Goal: Task Accomplishment & Management: Manage account settings

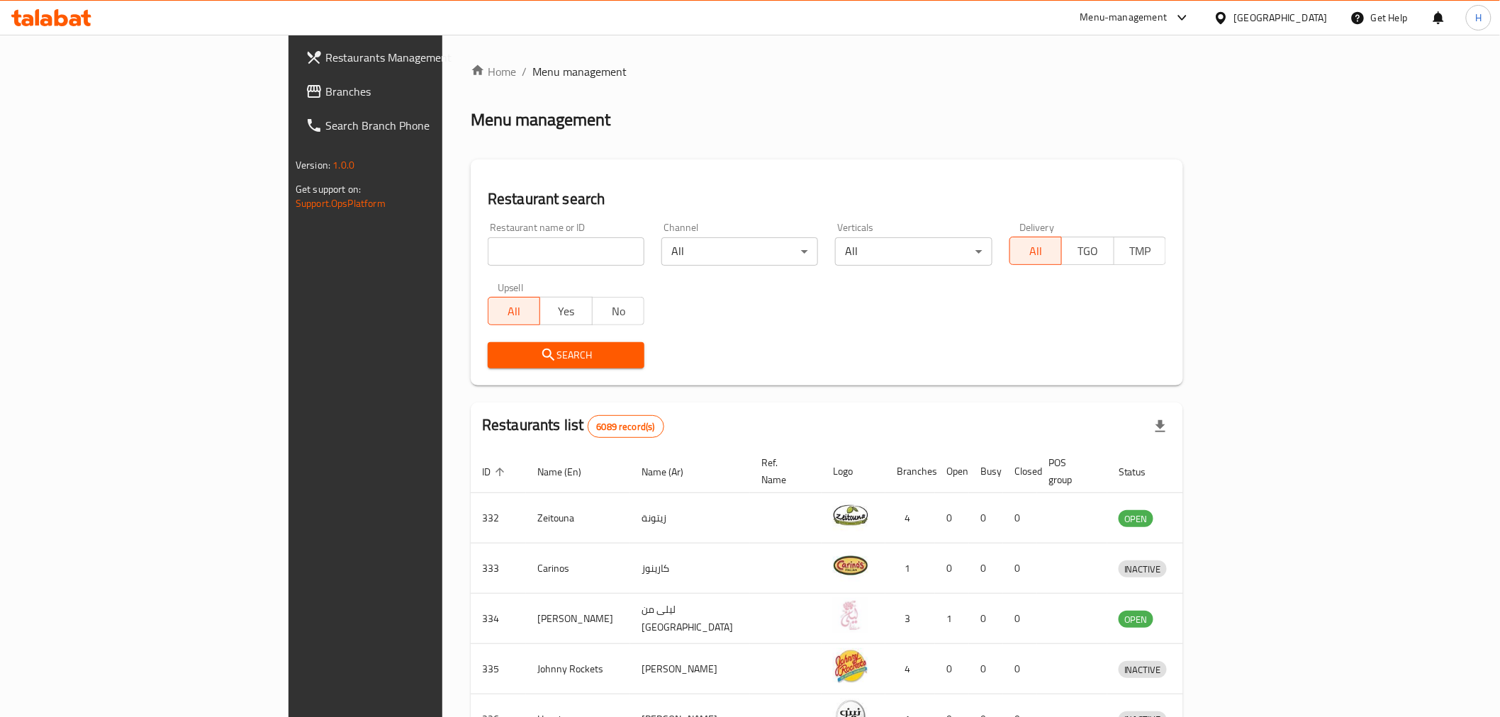
click at [488, 252] on input "search" at bounding box center [566, 251] width 157 height 28
type input "crumbles"
click button "Search" at bounding box center [566, 355] width 157 height 26
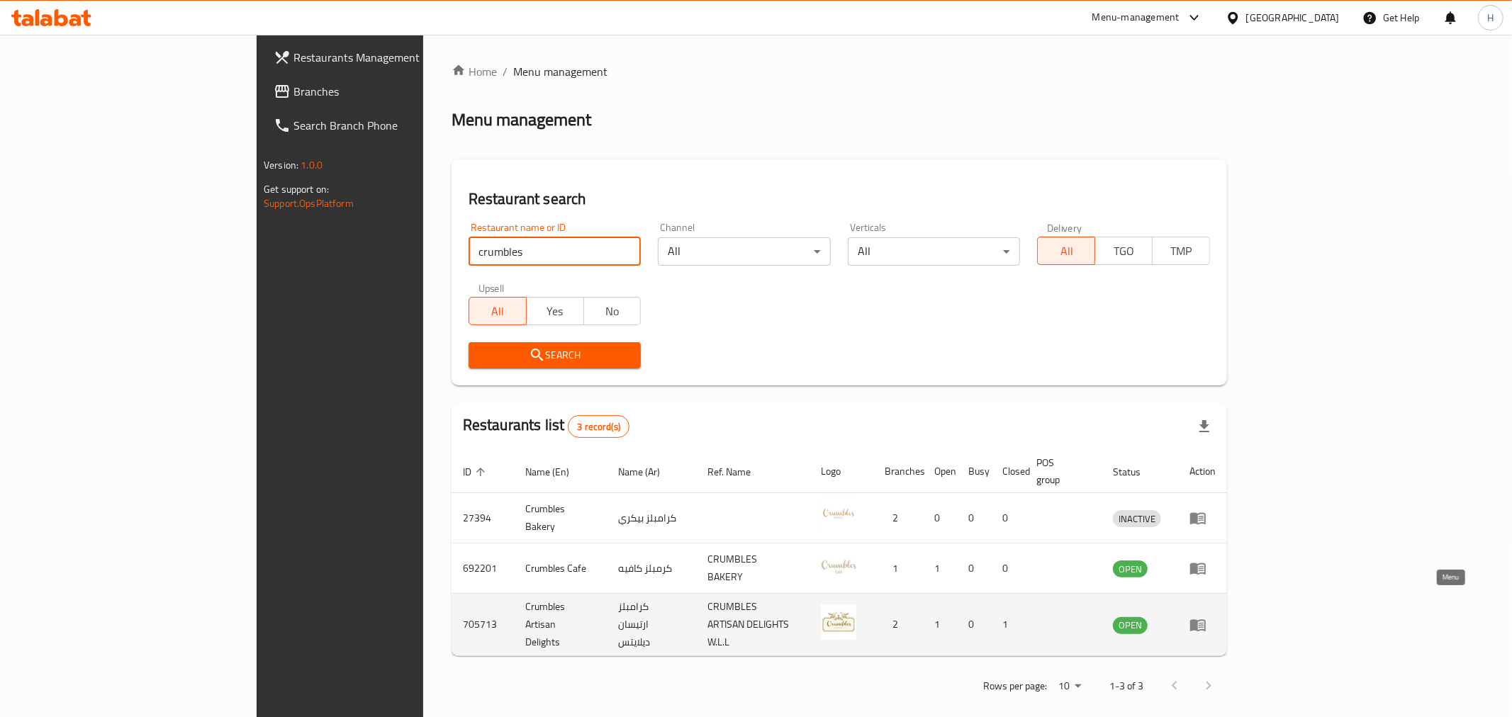
click at [1206, 620] on icon "enhanced table" at bounding box center [1198, 626] width 16 height 12
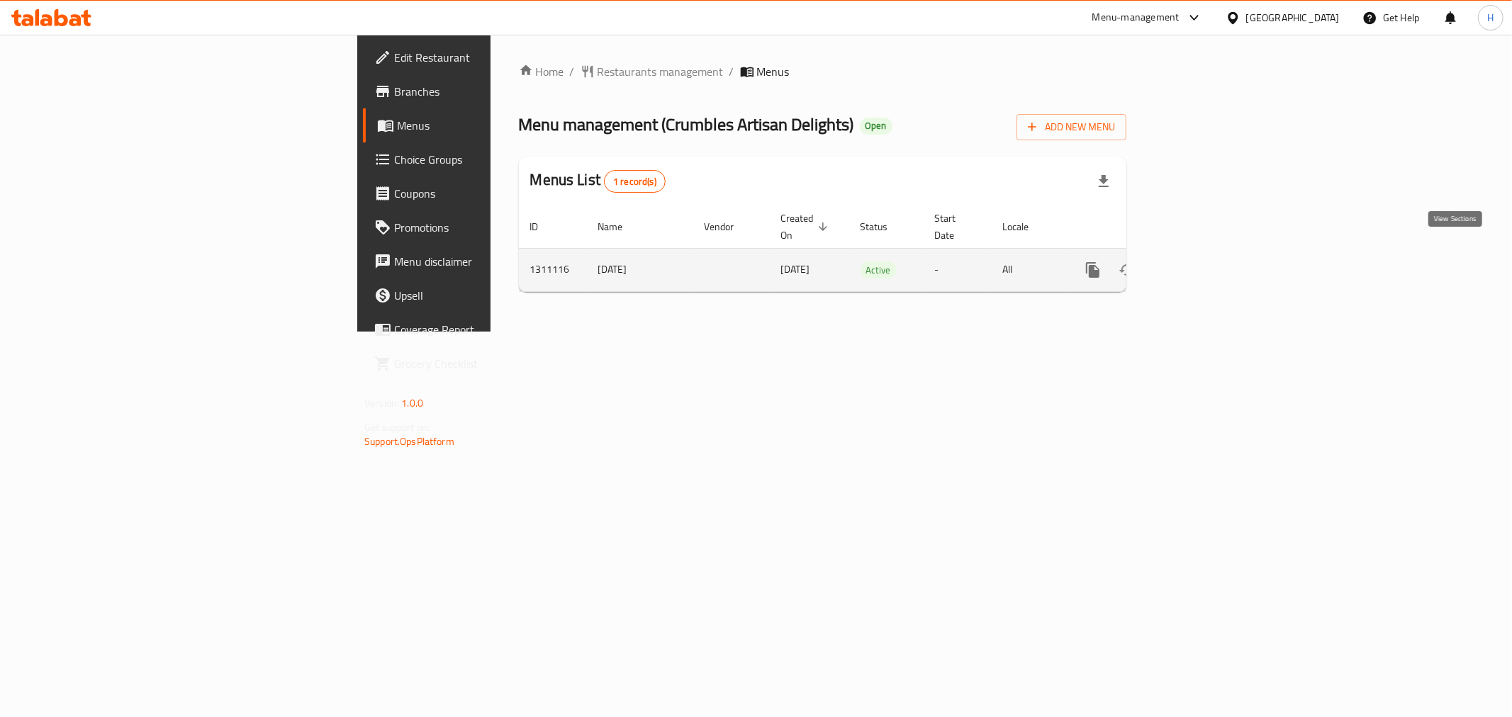
click at [1212, 263] on link "enhanced table" at bounding box center [1195, 270] width 34 height 34
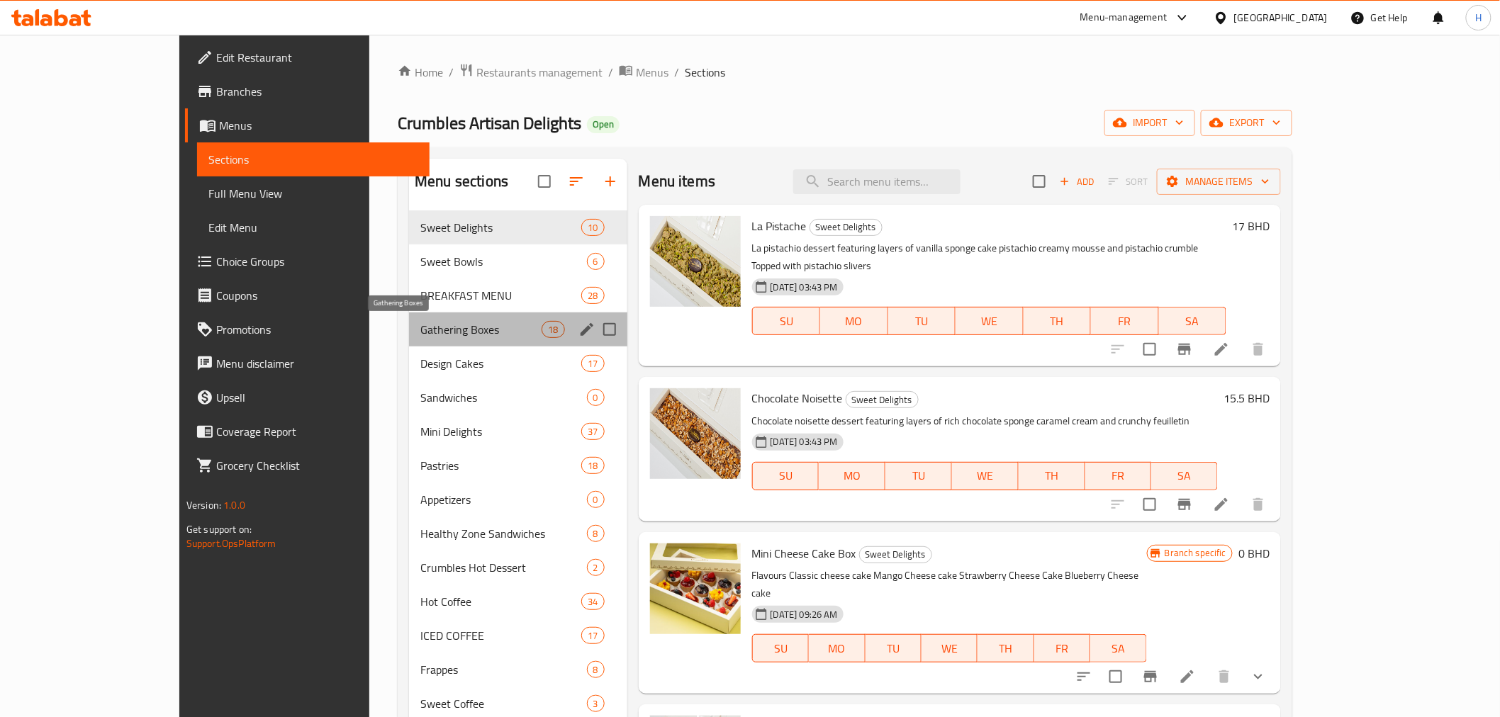
click at [420, 335] on span "Gathering Boxes" at bounding box center [480, 329] width 121 height 17
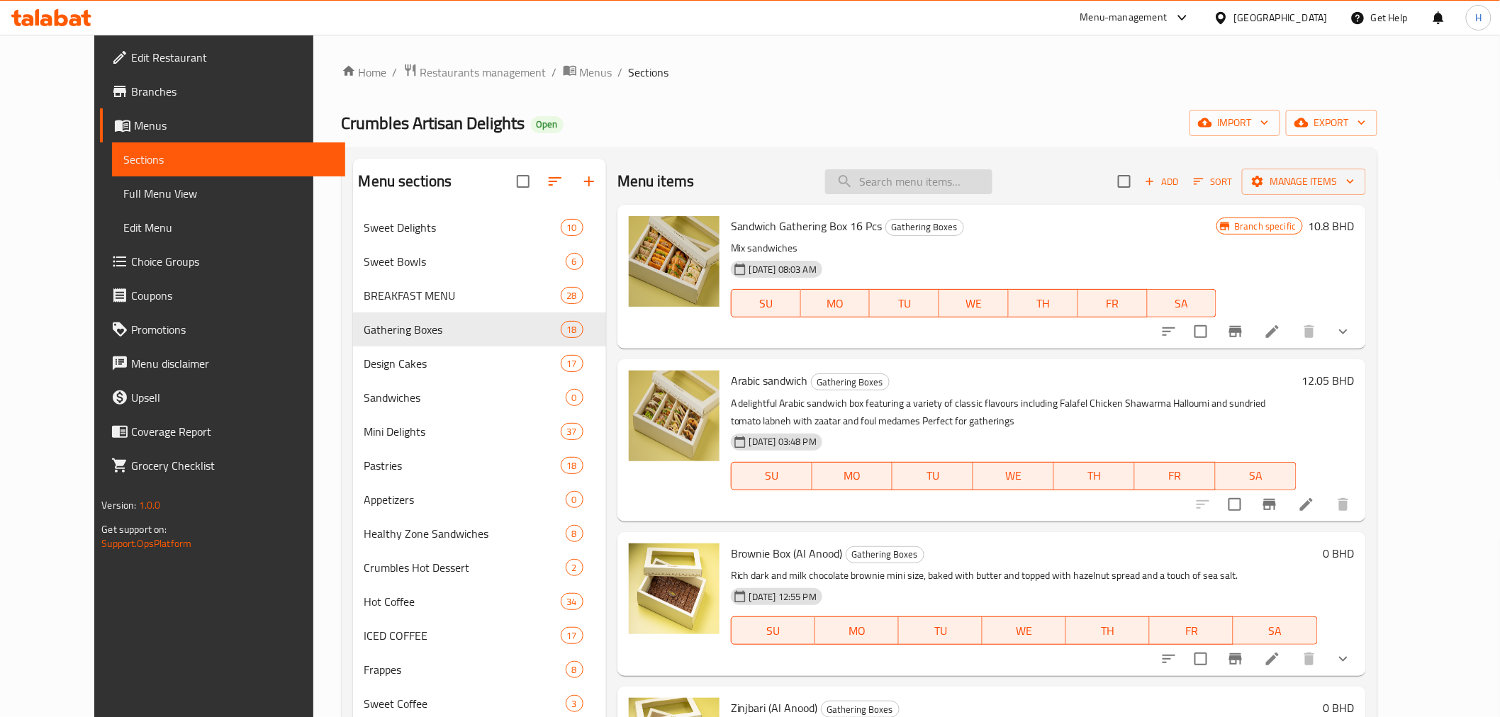
click at [977, 184] on input "search" at bounding box center [908, 181] width 167 height 25
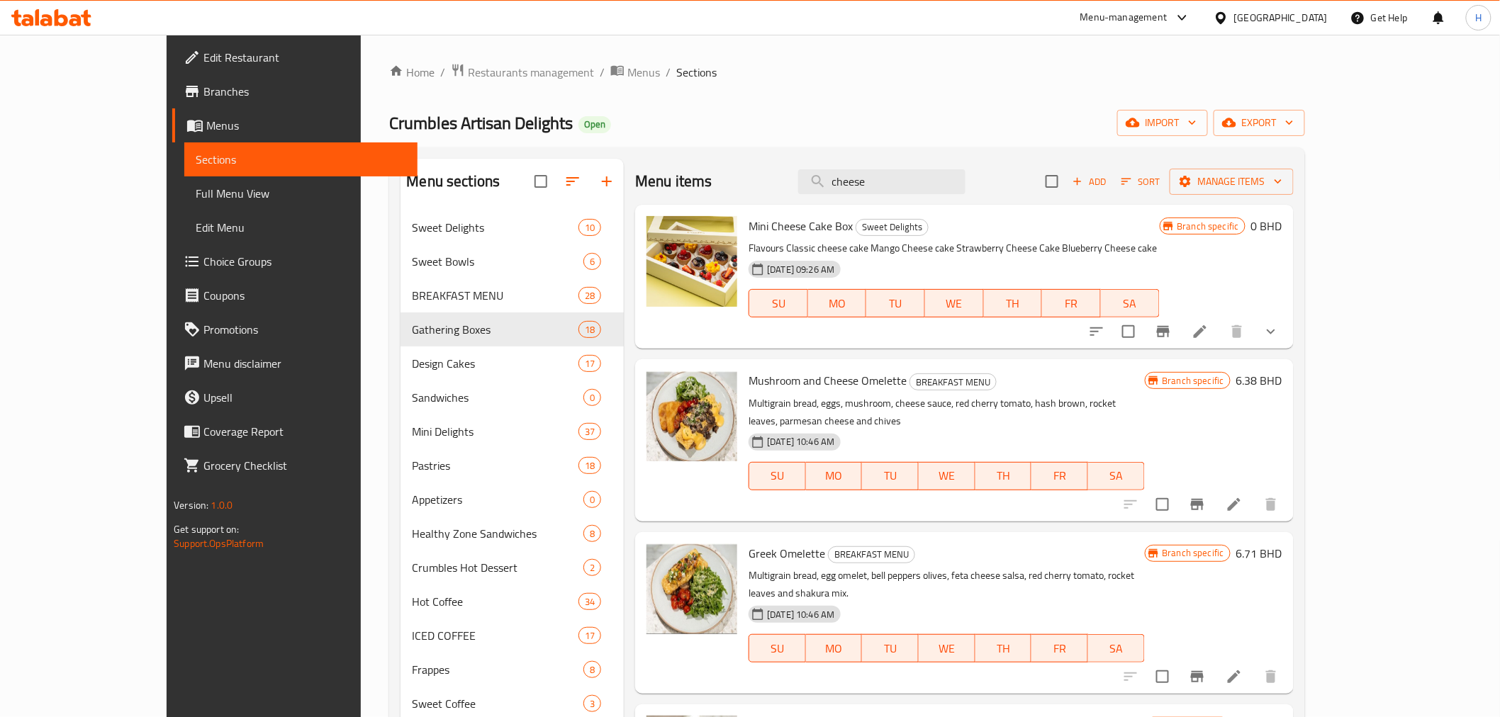
type input "cheese"
click at [1288, 328] on button "show more" at bounding box center [1271, 332] width 34 height 34
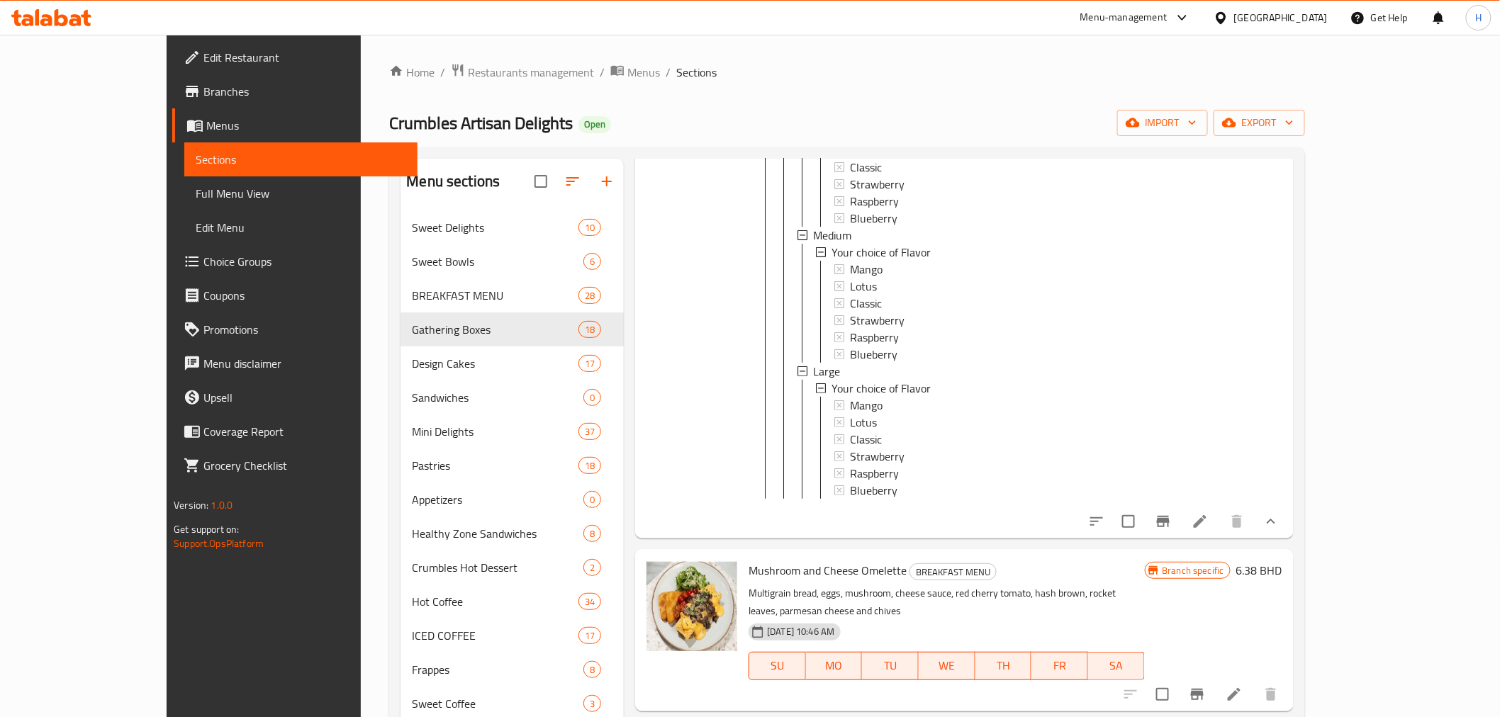
scroll to position [472, 0]
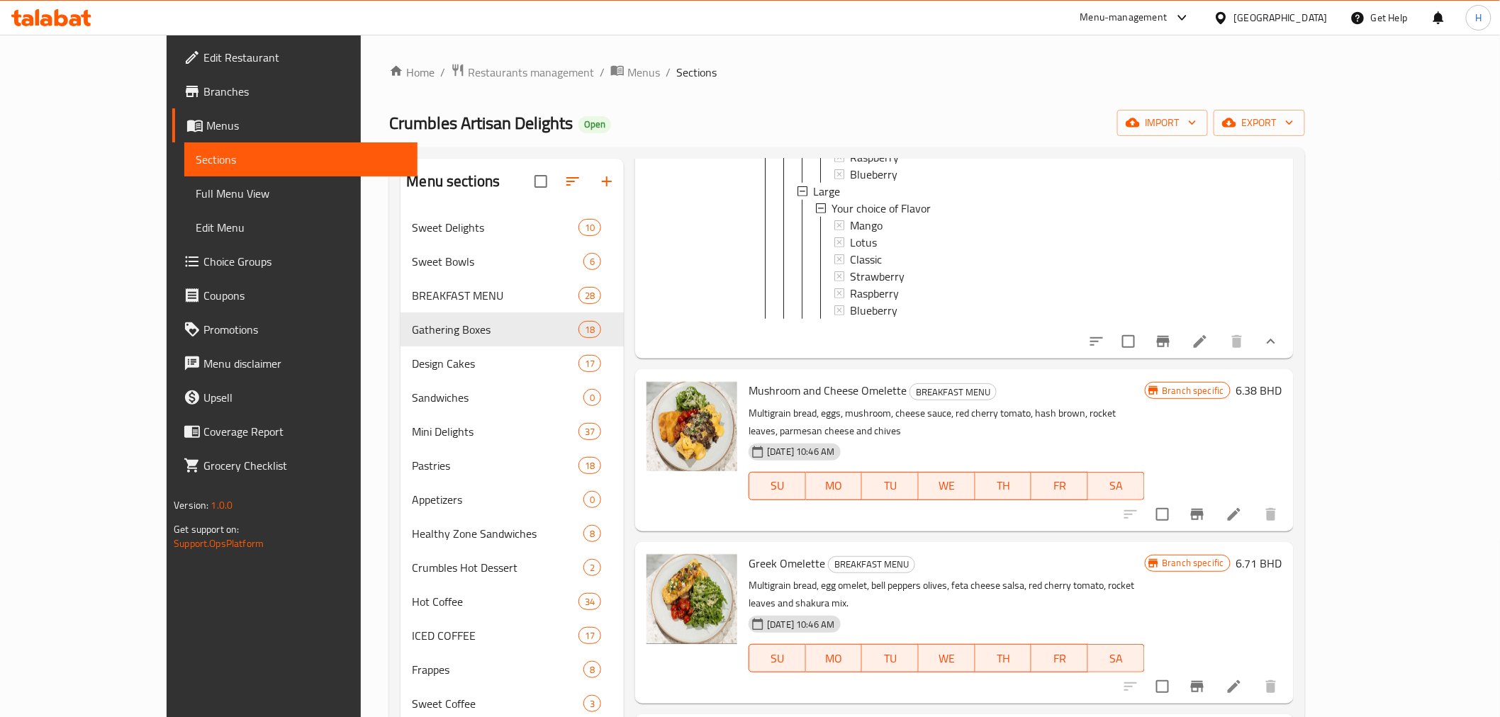
click at [1207, 348] on icon at bounding box center [1200, 341] width 13 height 13
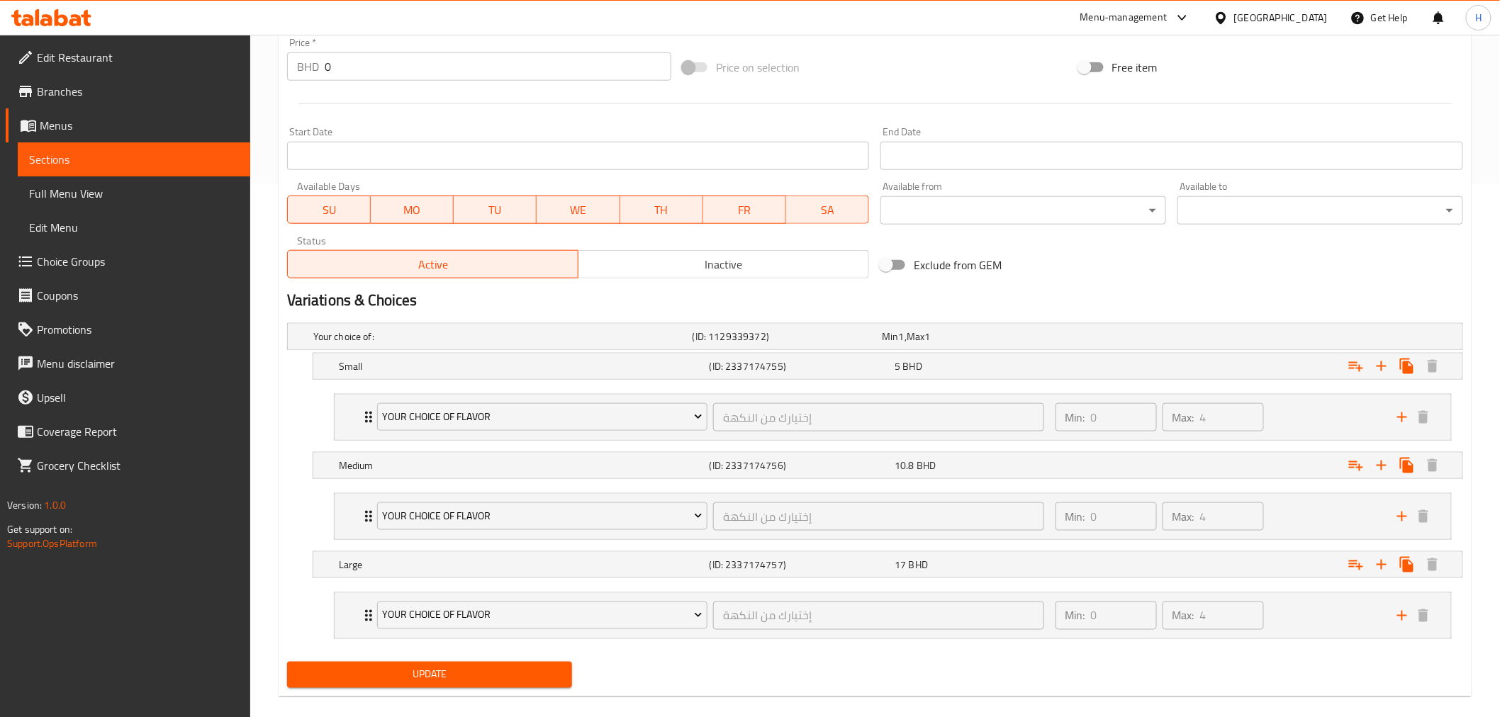
scroll to position [552, 0]
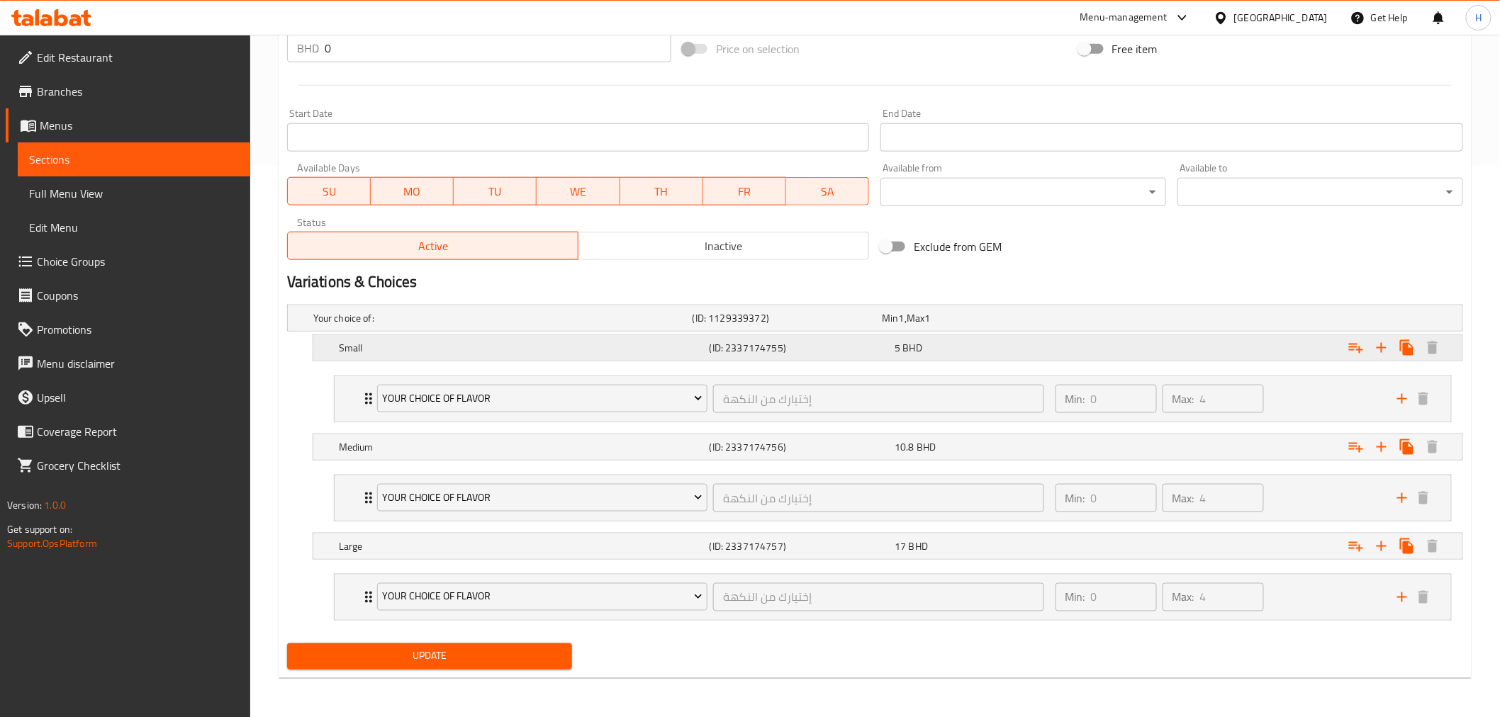
click at [625, 333] on div "Small (ID: 2337174755) 5 BHD" at bounding box center [892, 347] width 1112 height 31
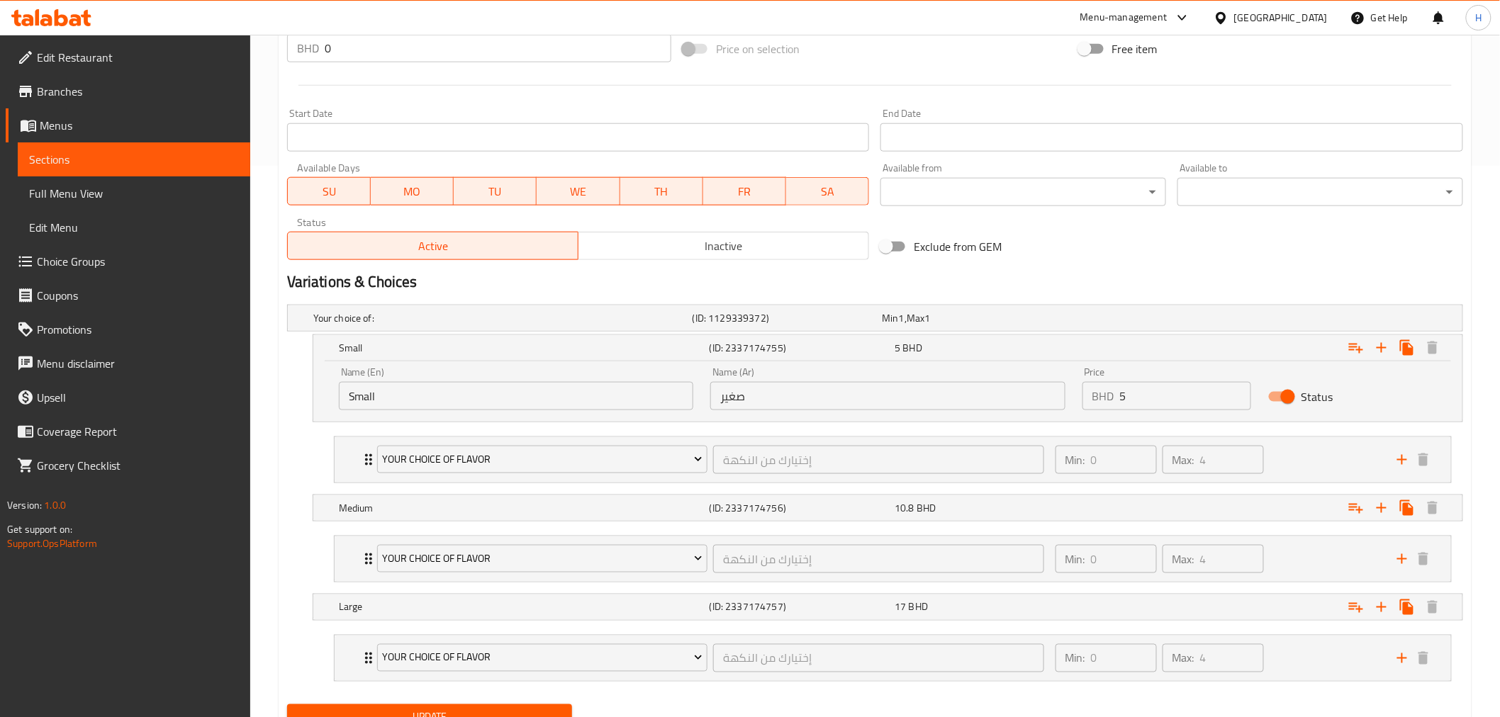
click at [388, 393] on input "Small" at bounding box center [516, 396] width 354 height 28
type input "Small (4 psc)"
click at [780, 405] on input "صغير" at bounding box center [887, 396] width 354 height 28
click at [454, 505] on h5 "Medium" at bounding box center [521, 508] width 365 height 14
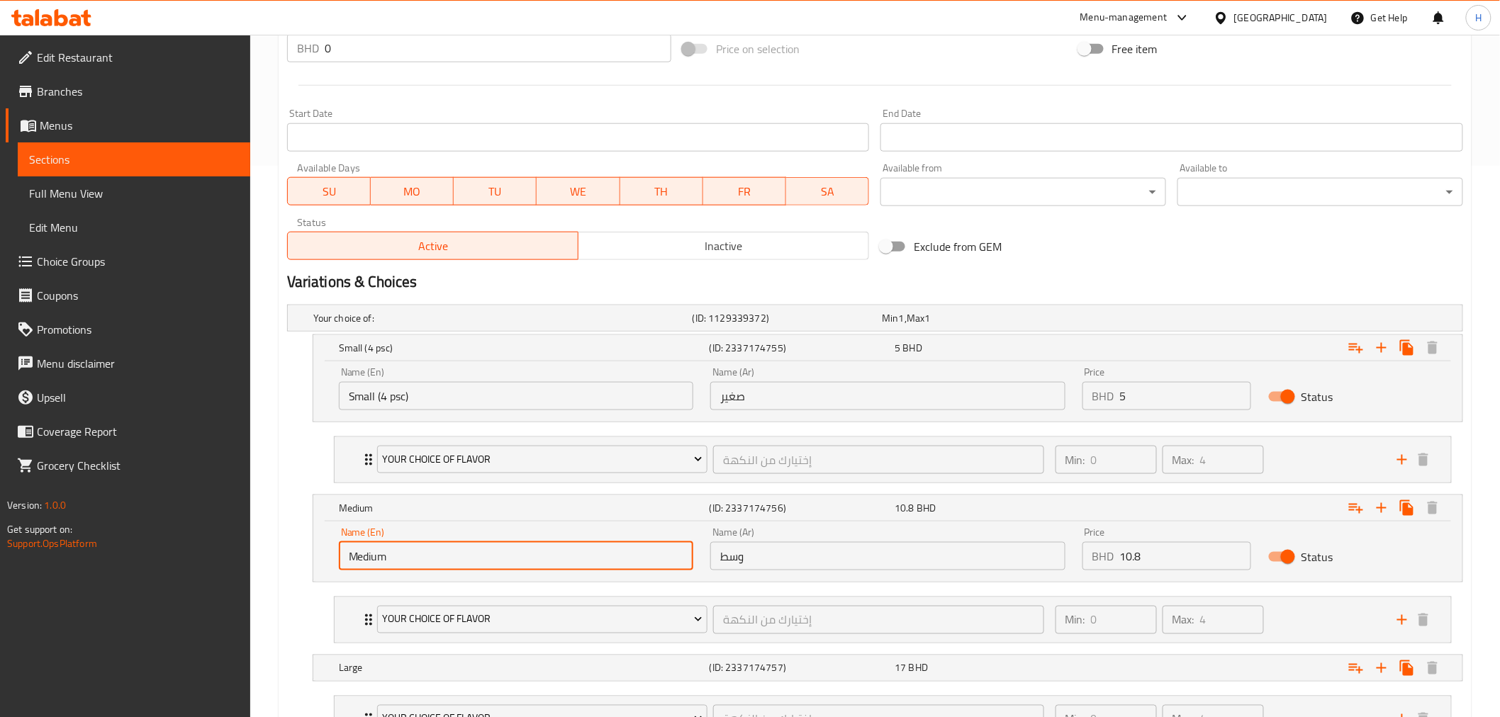
click at [415, 560] on input "Medium" at bounding box center [516, 556] width 354 height 28
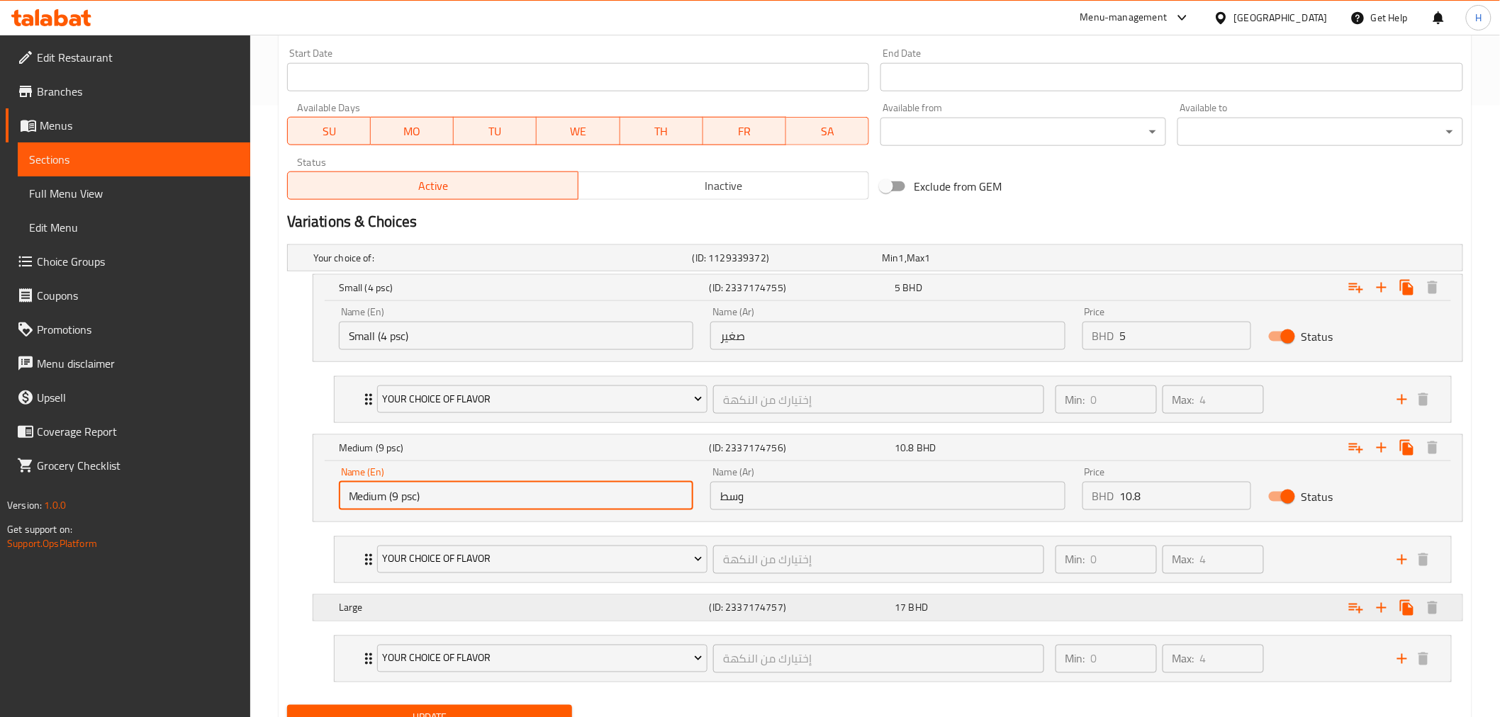
scroll to position [674, 0]
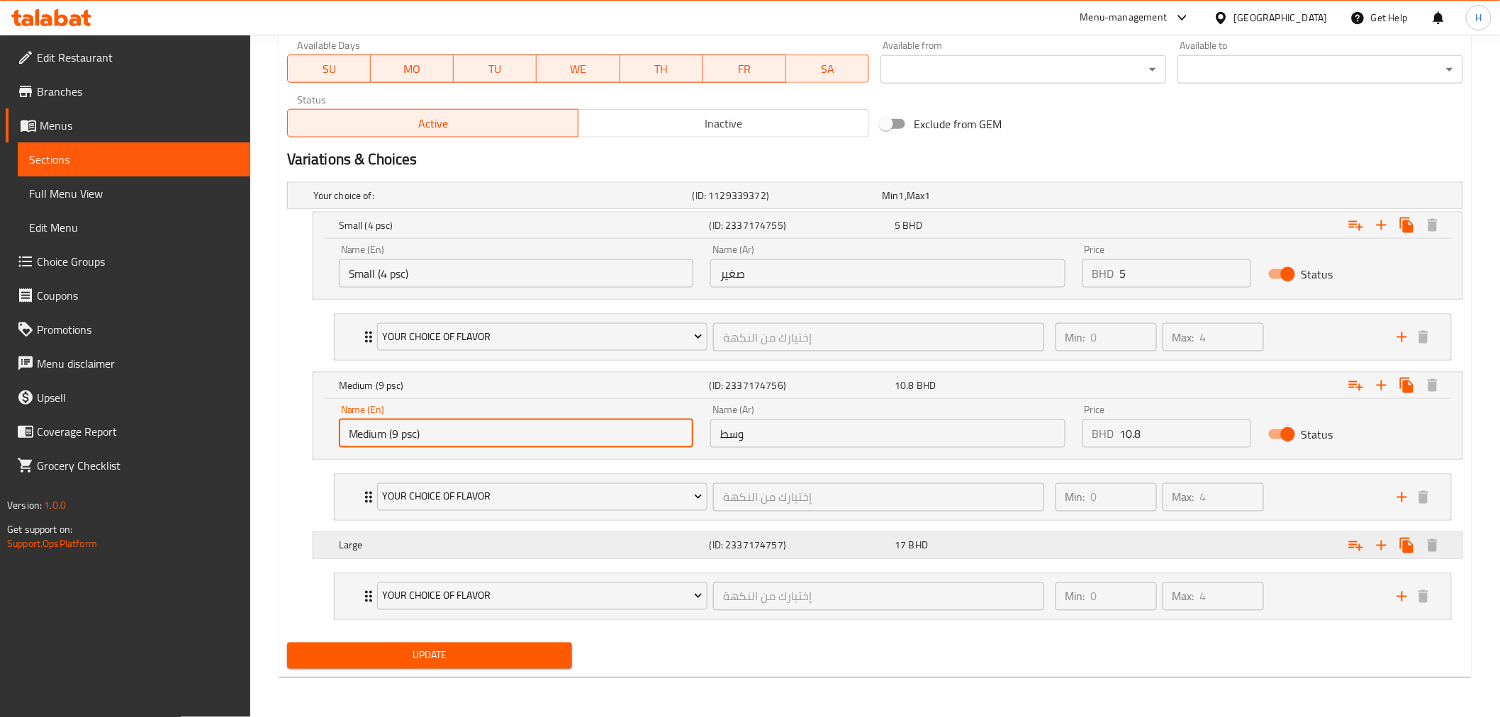
type input "Medium (9 psc)"
click at [393, 552] on h5 "Large" at bounding box center [521, 546] width 365 height 14
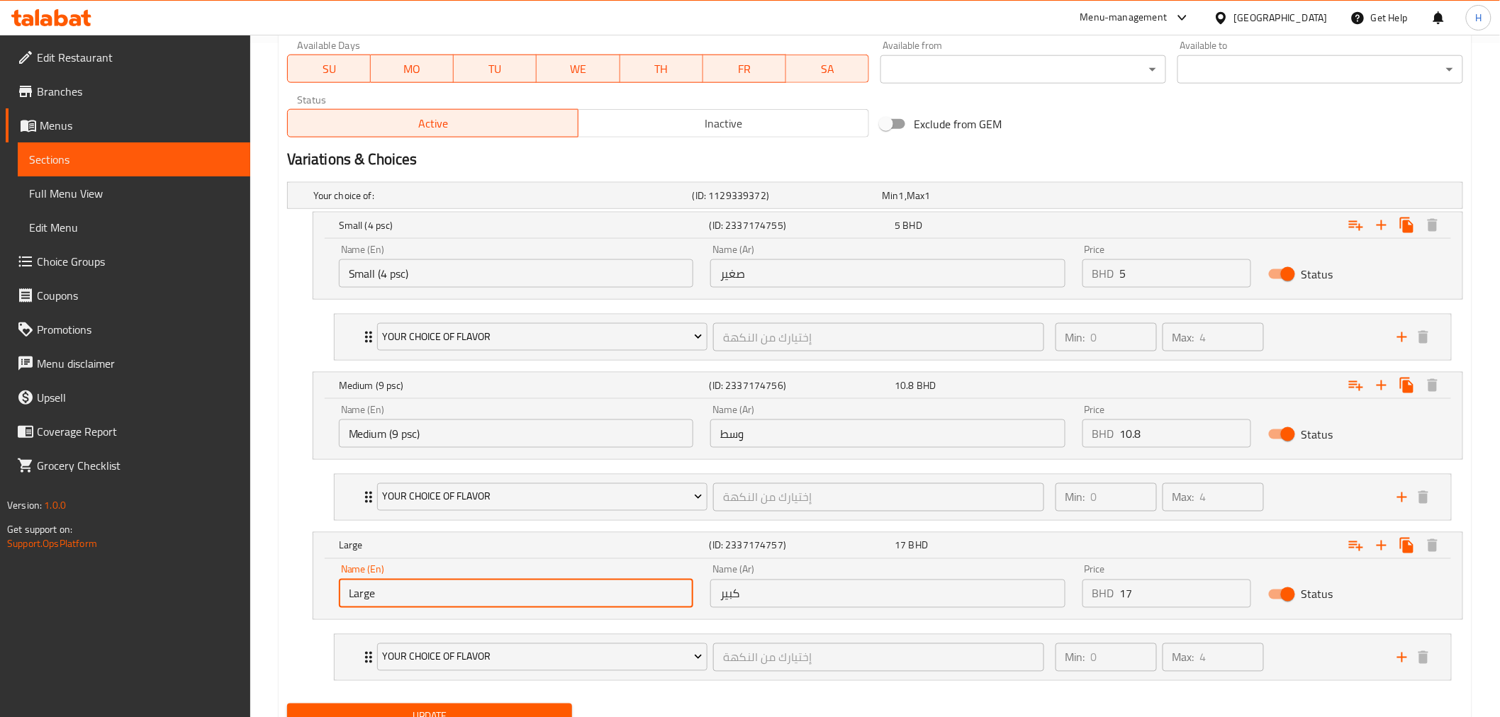
click at [433, 598] on input "Large" at bounding box center [516, 594] width 354 height 28
type input "Large (15 psc)"
click at [738, 274] on input "صغير" at bounding box center [887, 273] width 354 height 28
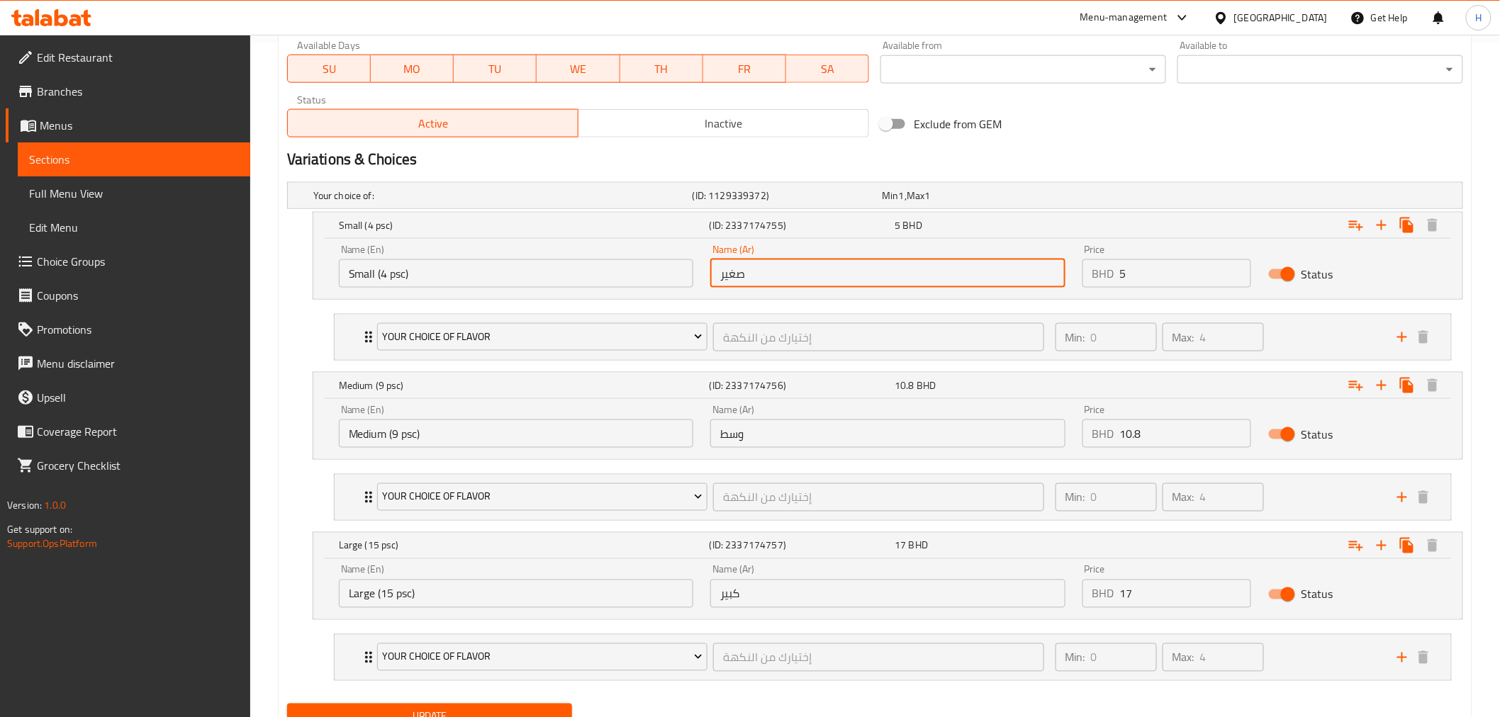
click at [738, 274] on input "صغير" at bounding box center [887, 273] width 354 height 28
paste input "صغير"
drag, startPoint x: 761, startPoint y: 272, endPoint x: 679, endPoint y: 271, distance: 82.2
click at [679, 271] on div "Name (En) Small (4 psc) Name (En) Name (Ar) صغير (4 قطع) Name (Ar) Price BHD 5 …" at bounding box center [887, 266] width 1115 height 60
type input "صغير (4 قطع)"
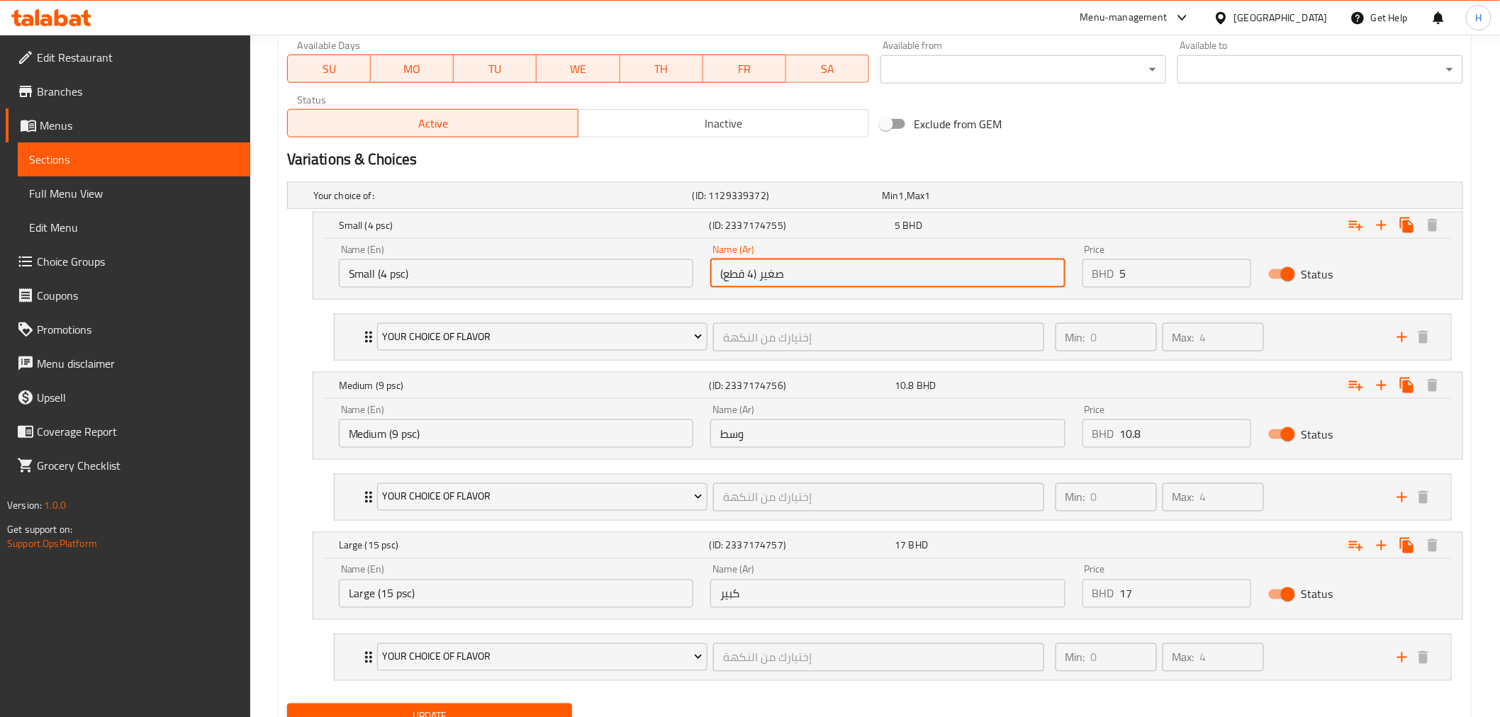
click at [785, 438] on input "وسط" at bounding box center [887, 434] width 354 height 28
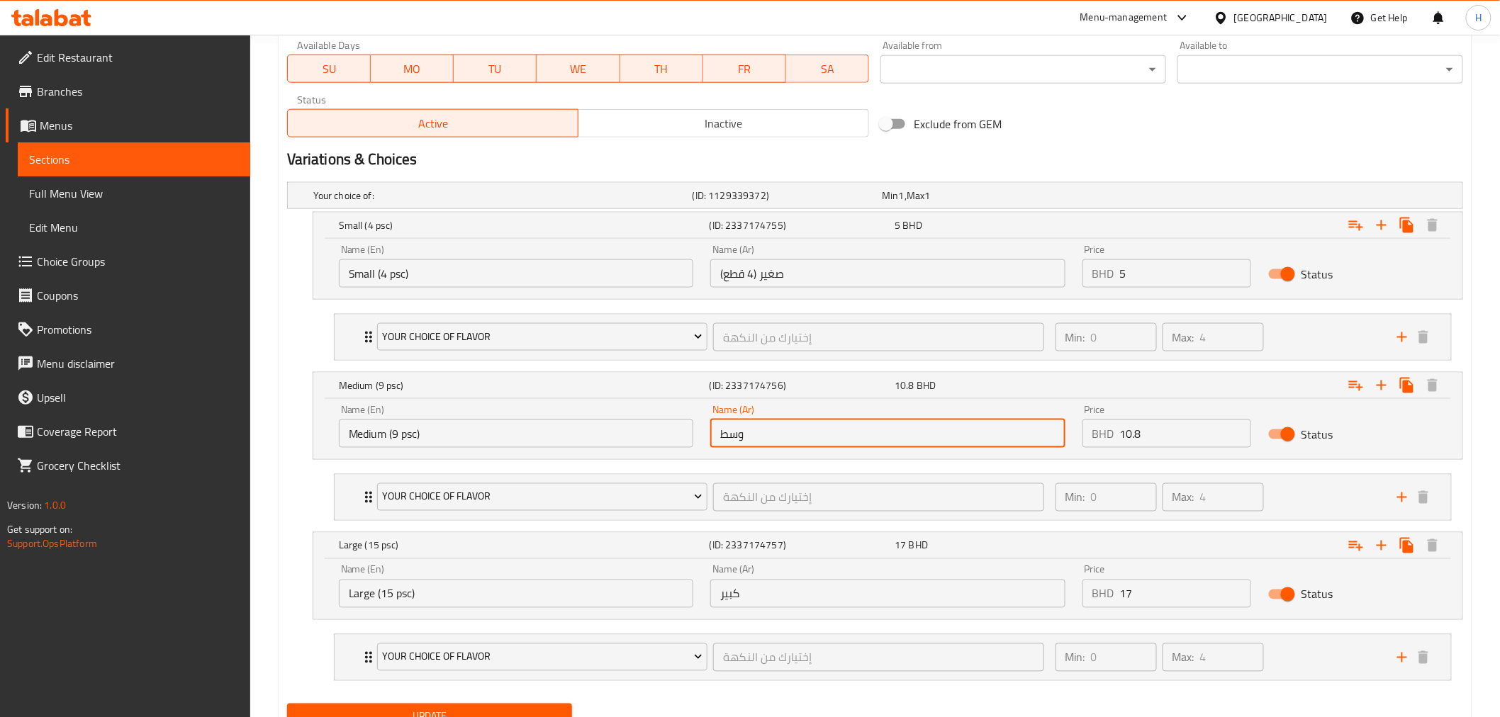
paste input "(4 قطع)"
click at [754, 435] on input "وسط (4 قطع)" at bounding box center [887, 434] width 354 height 28
type input "وسط (9 قطع)"
click at [798, 592] on input "كبير" at bounding box center [887, 594] width 354 height 28
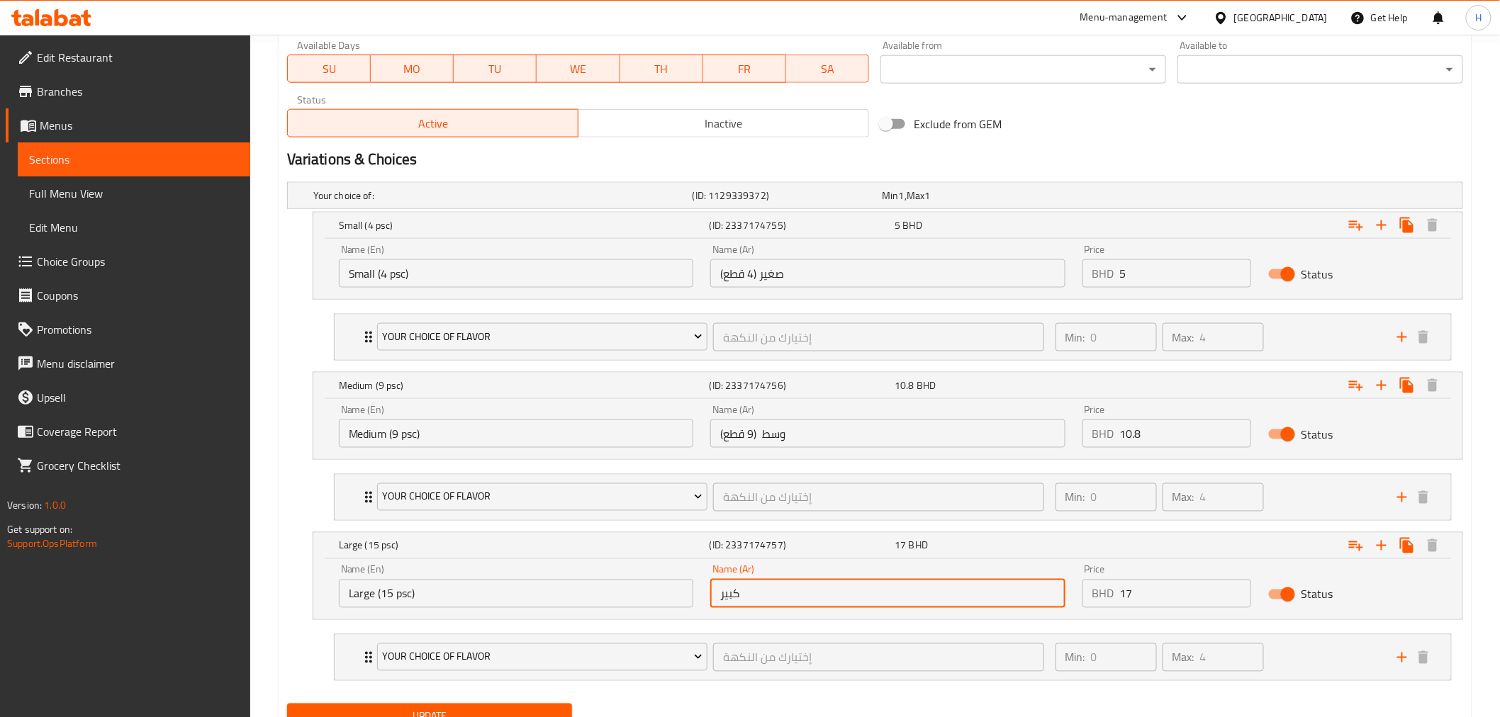
paste input "(4 قطع)"
click at [753, 592] on input "كبير (4 قطع)" at bounding box center [887, 594] width 354 height 28
click at [724, 596] on input "كبير (15 قطع)" at bounding box center [887, 594] width 354 height 28
type input "كبير (15 قطعة)"
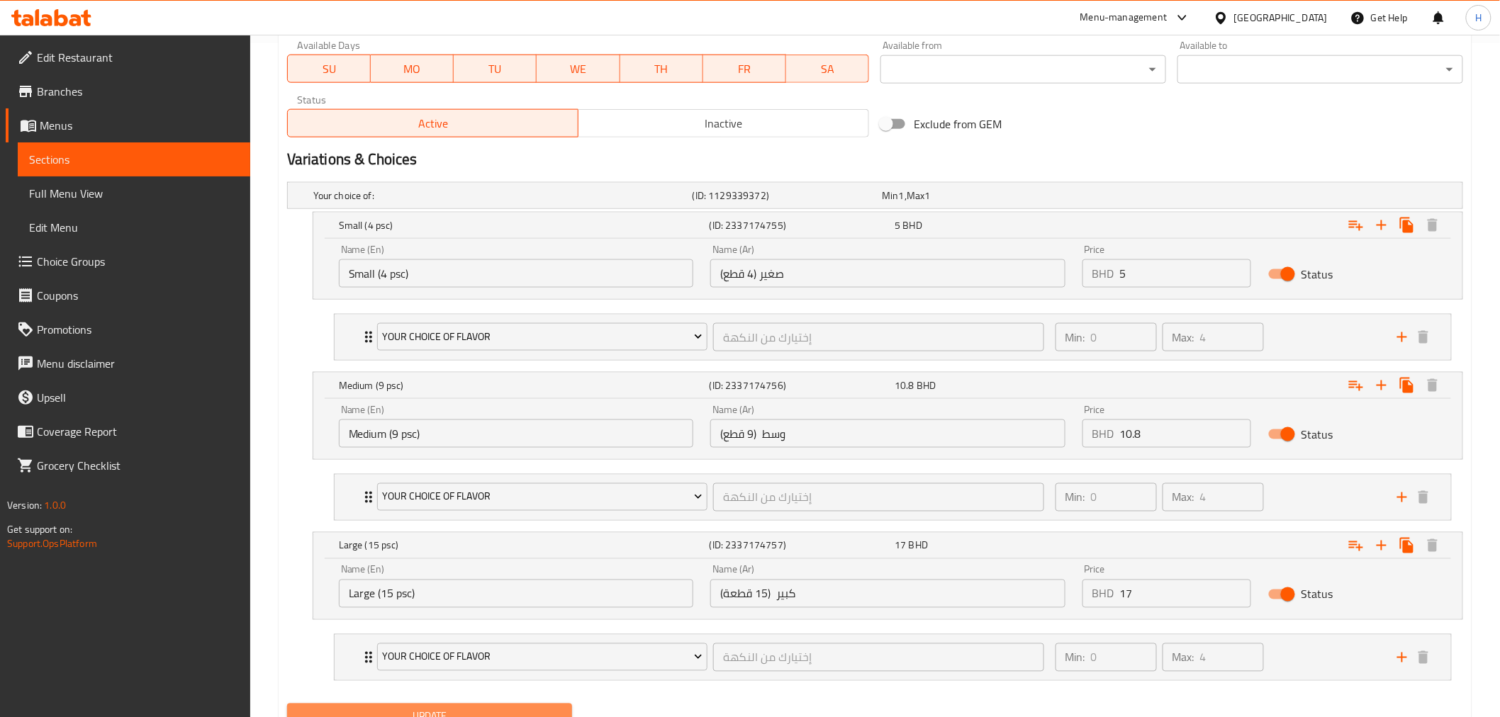
click at [328, 712] on span "Update" at bounding box center [429, 717] width 263 height 18
click at [442, 708] on span "Update" at bounding box center [429, 717] width 263 height 18
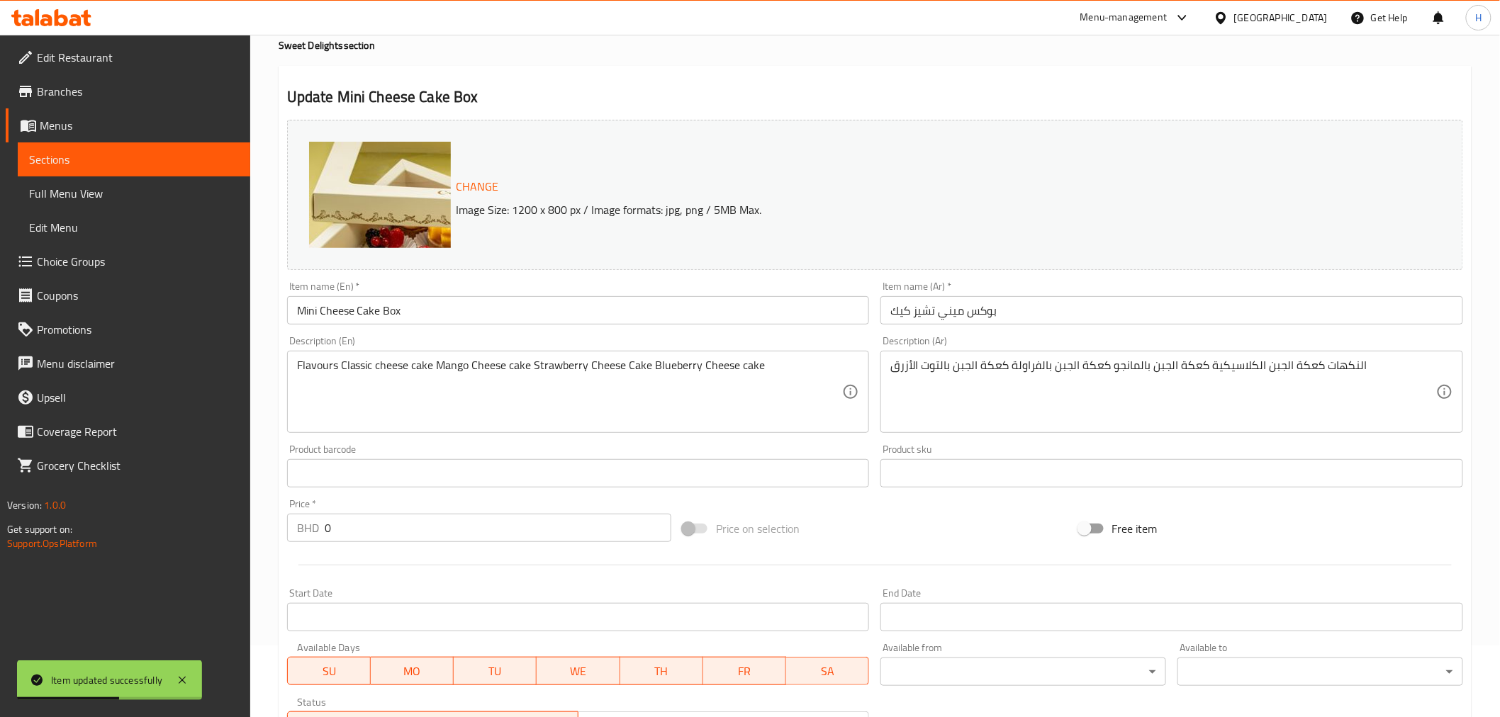
scroll to position [0, 0]
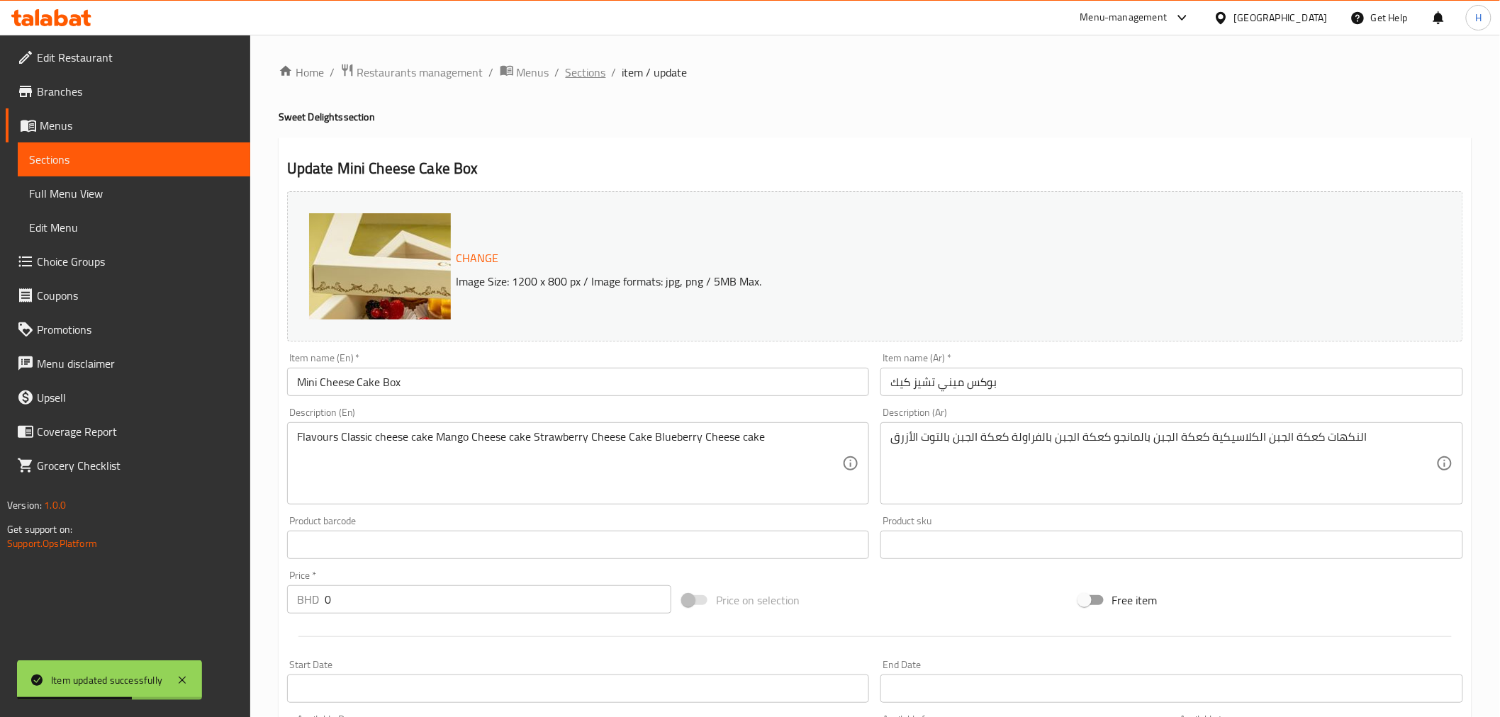
click at [578, 76] on span "Sections" at bounding box center [586, 72] width 40 height 17
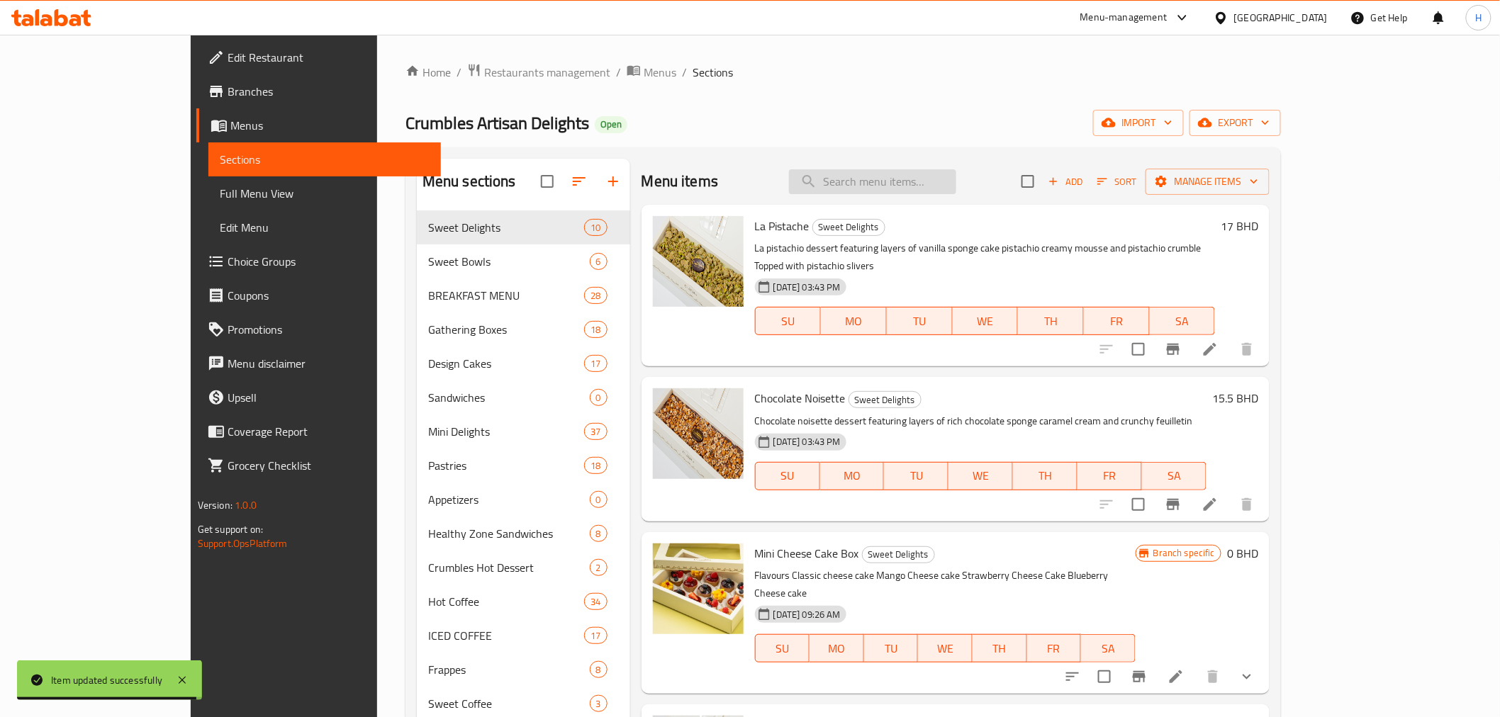
click at [896, 181] on input "search" at bounding box center [872, 181] width 167 height 25
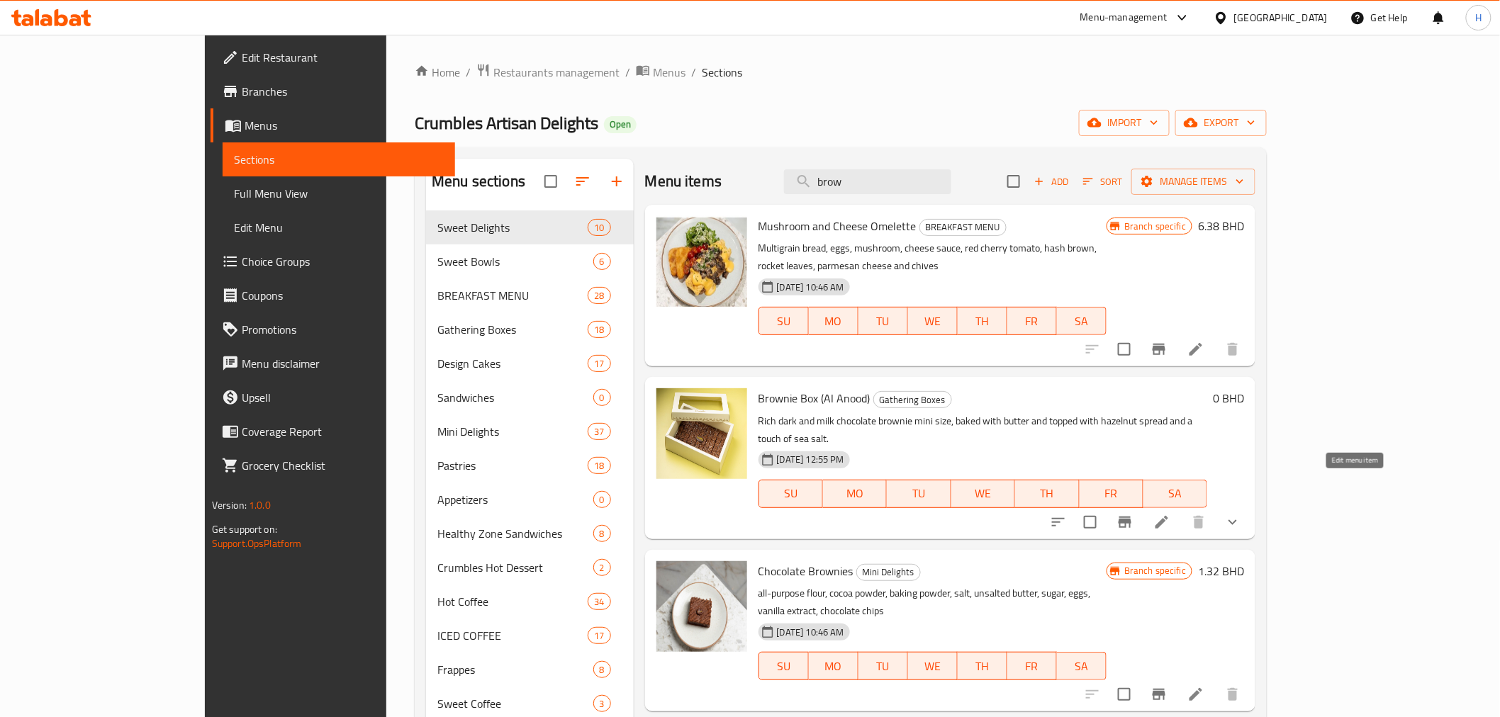
type input "brow"
click at [1170, 514] on icon at bounding box center [1161, 522] width 17 height 17
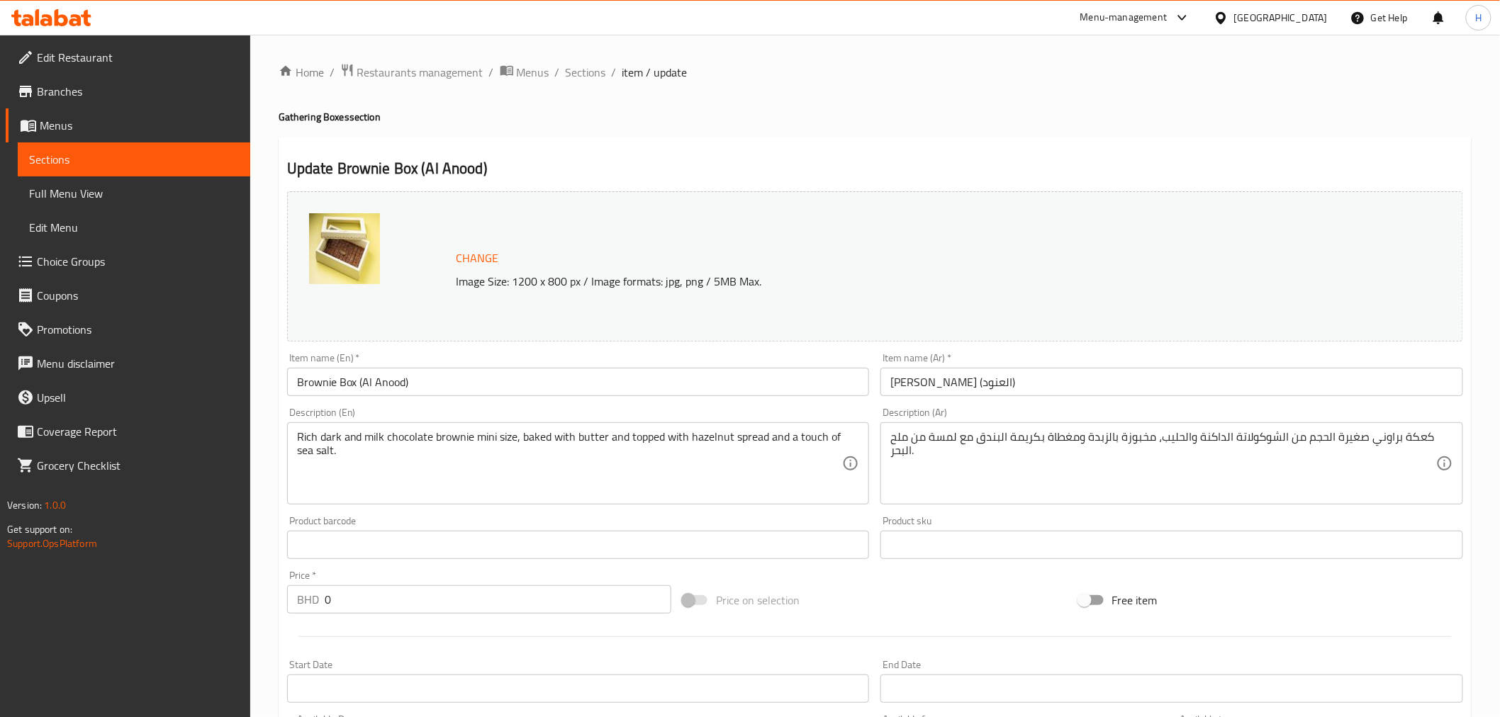
scroll to position [377, 0]
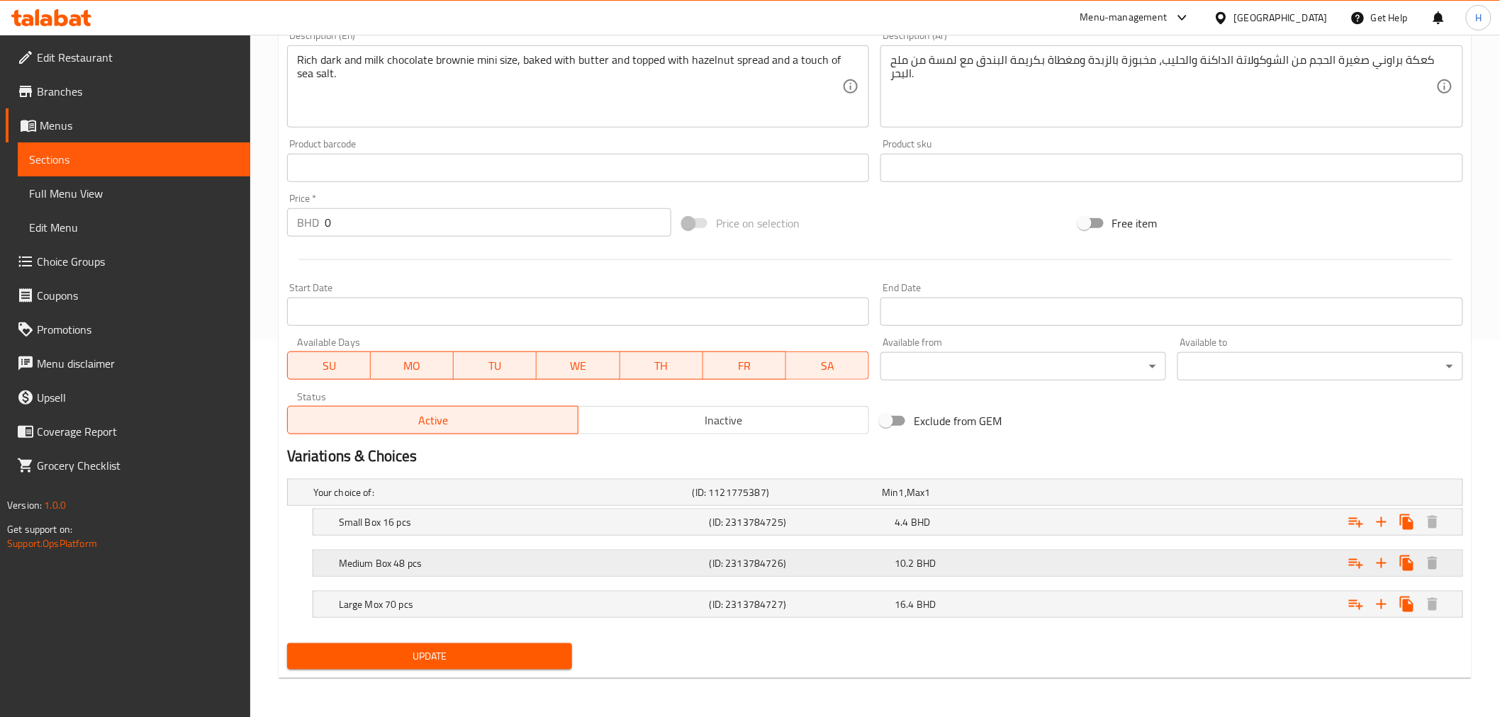
click at [329, 561] on div "Medium Box 48 pcs (ID: 2313784726) 10.2 BHD" at bounding box center [887, 564] width 1149 height 26
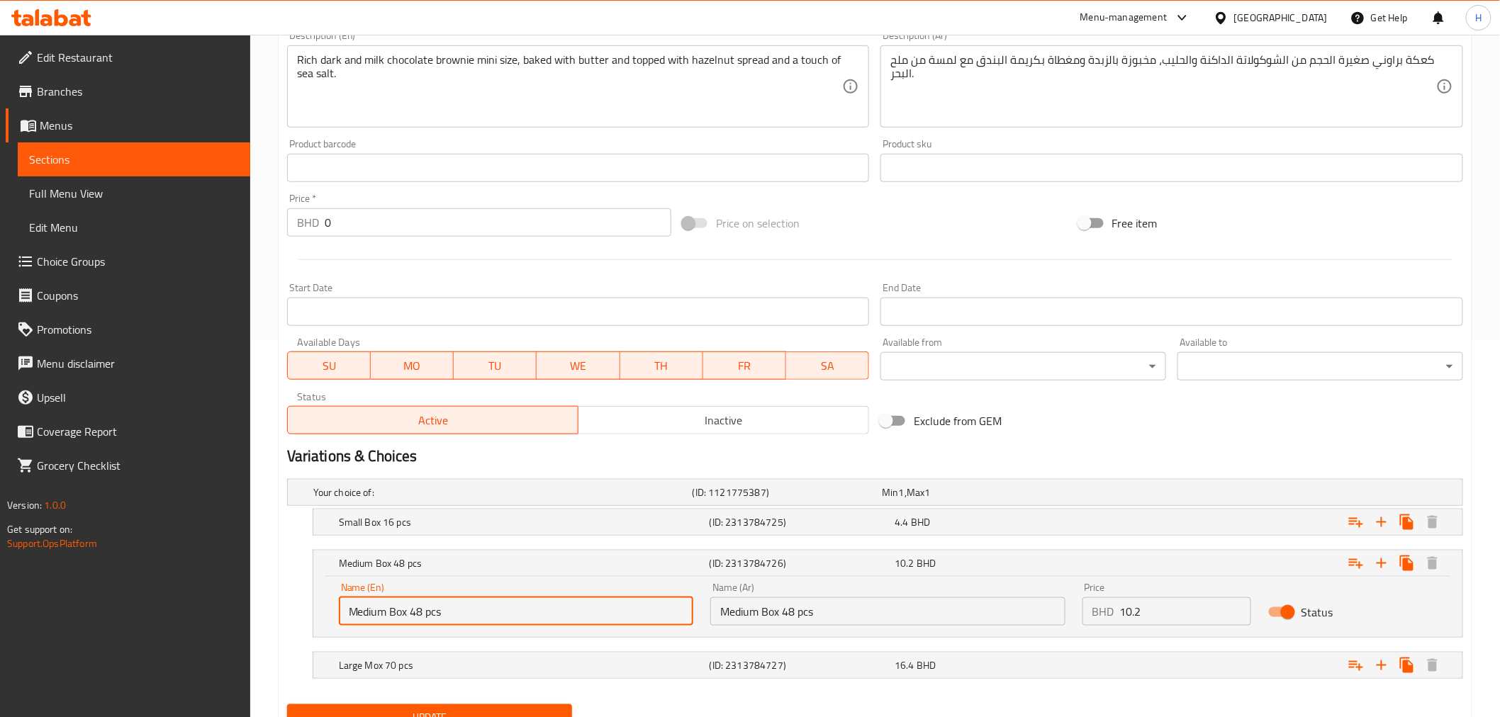
drag, startPoint x: 416, startPoint y: 611, endPoint x: 424, endPoint y: 611, distance: 7.8
click at [424, 611] on input "Medium Box 48 pcs" at bounding box center [516, 612] width 354 height 28
drag, startPoint x: 411, startPoint y: 611, endPoint x: 420, endPoint y: 611, distance: 9.2
click at [420, 611] on input "Medium Box 48 pcs" at bounding box center [516, 612] width 354 height 28
type input "Medium Box 69 pcs"
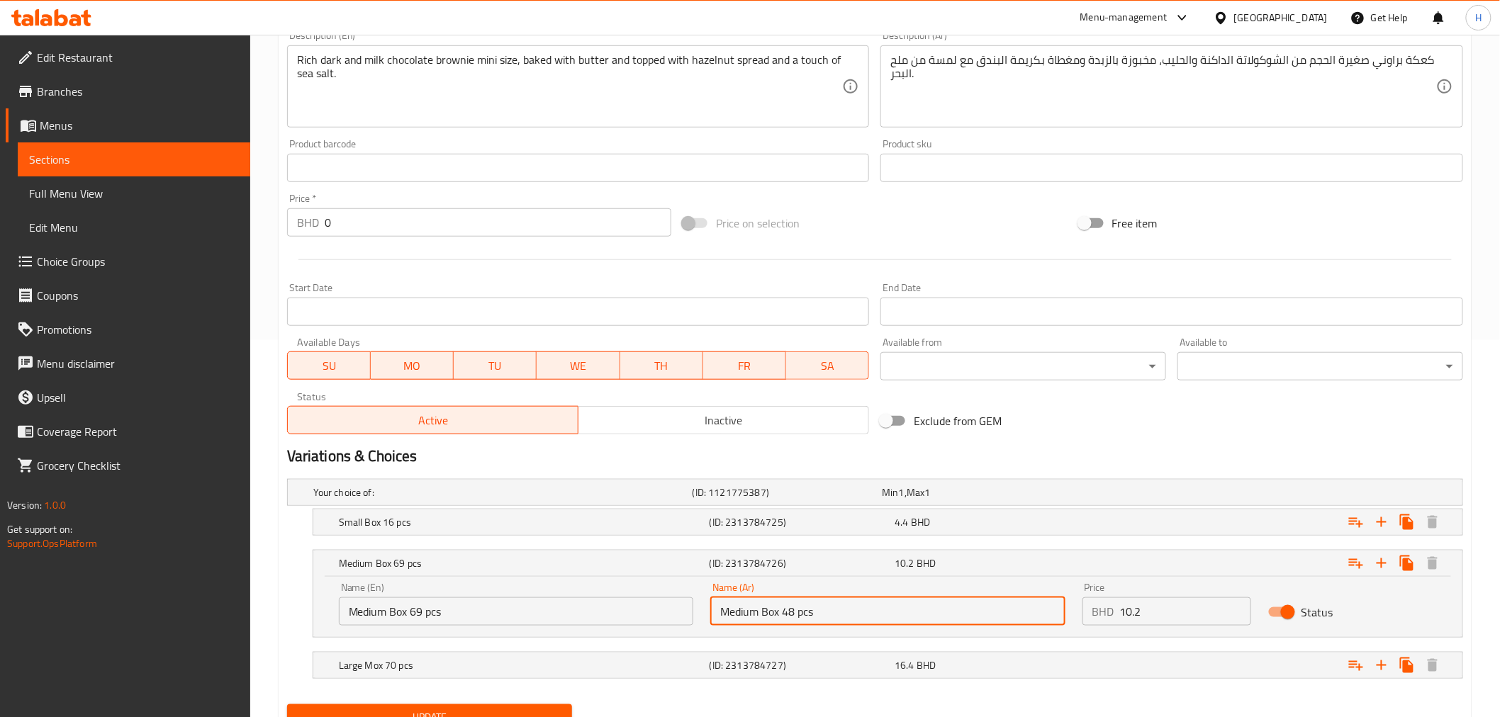
drag, startPoint x: 784, startPoint y: 613, endPoint x: 794, endPoint y: 613, distance: 9.9
click at [794, 613] on input "Medium Box 48 pcs" at bounding box center [887, 612] width 354 height 28
type input "Medium Box 36 pcs"
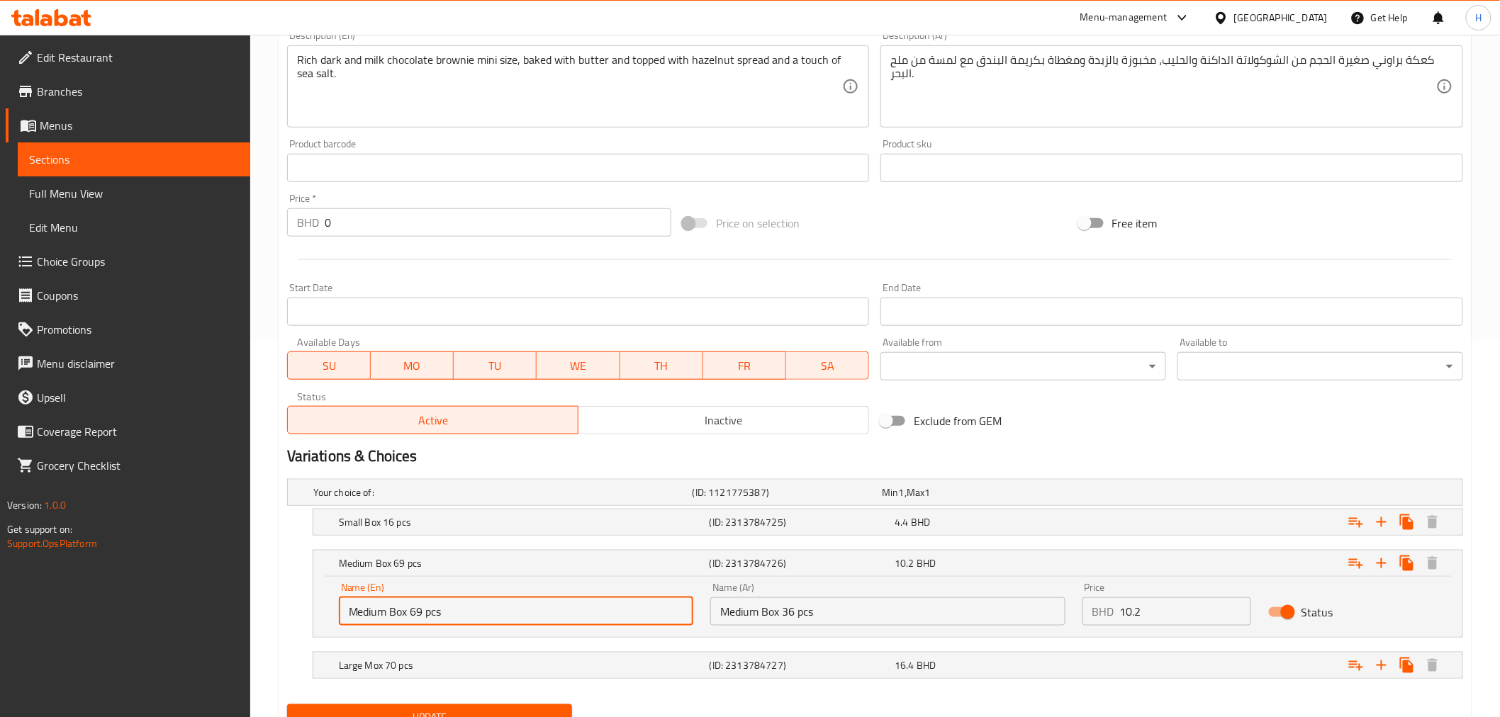
click at [416, 613] on input "Medium Box 69 pcs" at bounding box center [516, 612] width 354 height 28
drag, startPoint x: 409, startPoint y: 613, endPoint x: 423, endPoint y: 613, distance: 13.5
click at [423, 613] on input "Medium Box 69 pcs" at bounding box center [516, 612] width 354 height 28
type input "Medium Box 36 pcs"
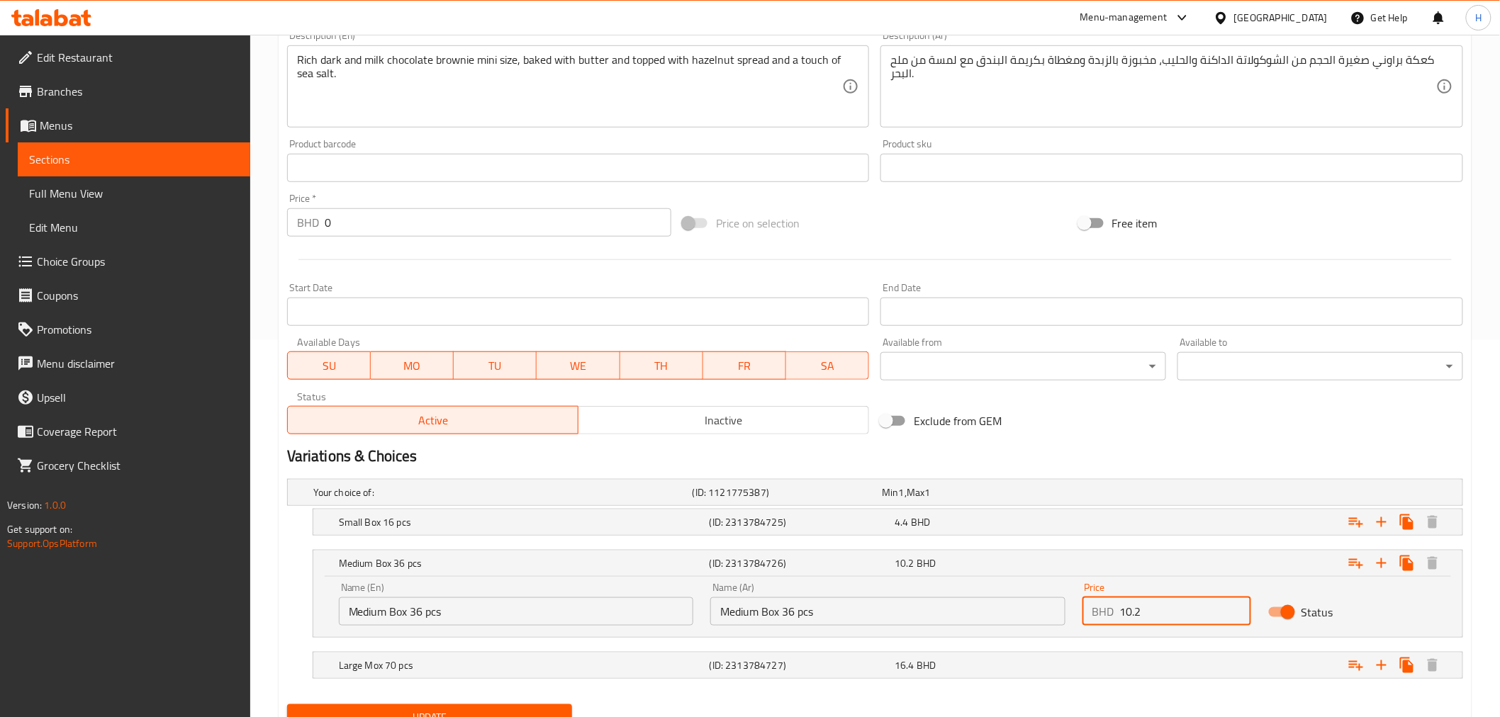
drag, startPoint x: 1145, startPoint y: 615, endPoint x: 1038, endPoint y: 625, distance: 107.6
click at [1038, 625] on div "Name (En) Medium Box 36 pcs Name (En) Name (Ar) Medium Box 36 pcs Name (Ar) Pri…" at bounding box center [887, 604] width 1115 height 60
type input "8.7"
click at [458, 707] on button "Update" at bounding box center [430, 718] width 286 height 26
